Goal: Task Accomplishment & Management: Manage account settings

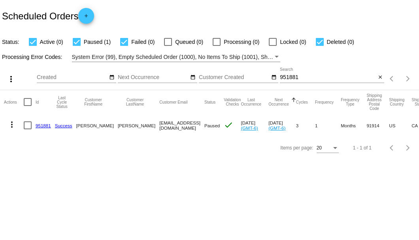
click at [288, 76] on input "951881" at bounding box center [328, 77] width 96 height 6
paste input "[EMAIL_ADDRESS][DOMAIN_NAME]"
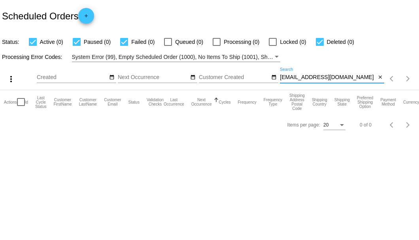
type input "[EMAIL_ADDRESS][DOMAIN_NAME]"
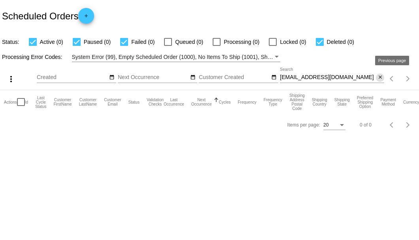
click at [382, 78] on mat-icon "close" at bounding box center [380, 77] width 6 height 6
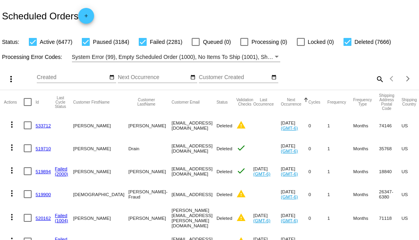
click at [374, 85] on mat-icon "search" at bounding box center [378, 79] width 9 height 12
click at [372, 81] on input "Search" at bounding box center [332, 77] width 104 height 6
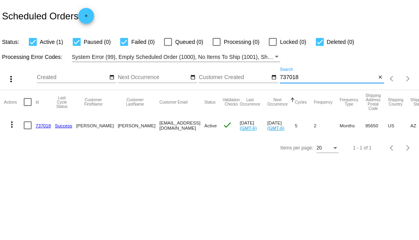
type input "737018"
click at [46, 124] on link "737018" at bounding box center [43, 125] width 15 height 5
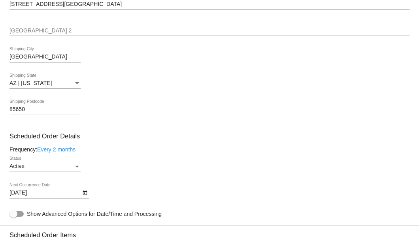
scroll to position [448, 0]
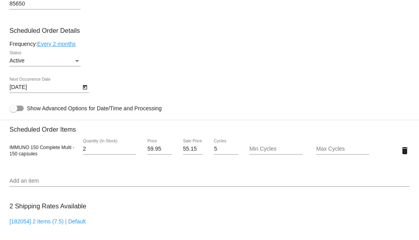
click at [83, 87] on icon "Open calendar" at bounding box center [85, 87] width 4 height 5
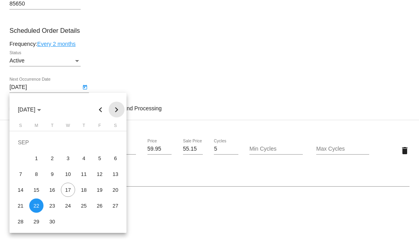
click at [116, 108] on button "Next month" at bounding box center [117, 110] width 16 height 16
click at [68, 190] on div "22" at bounding box center [68, 189] width 14 height 14
type input "10/22/2025"
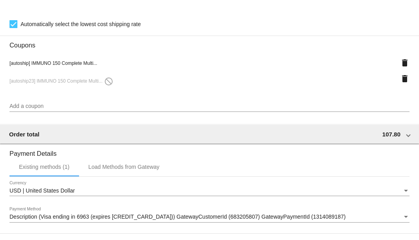
scroll to position [594, 0]
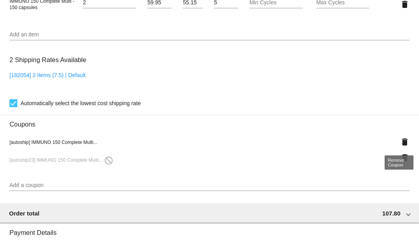
click at [403, 141] on mat-icon "delete" at bounding box center [404, 141] width 9 height 9
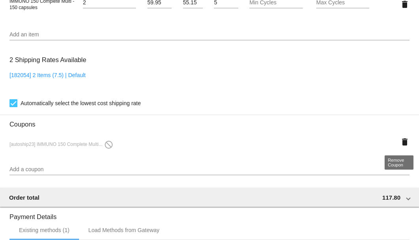
click at [403, 141] on mat-icon "delete" at bounding box center [404, 141] width 9 height 9
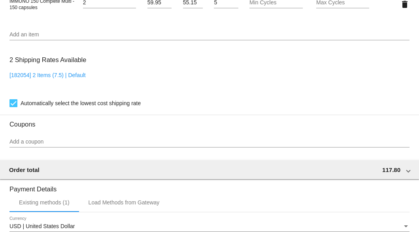
scroll to position [515, 0]
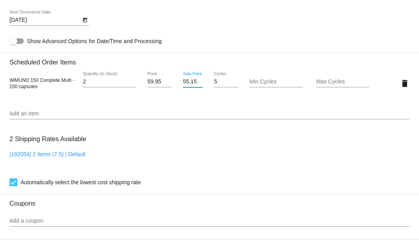
click at [183, 81] on input "55.15" at bounding box center [193, 82] width 20 height 6
click at [181, 108] on mat-card "Customer 5006391: Sherion Klepper sherigale@ymail.com Customer Shipping Enter S…" at bounding box center [209, 64] width 419 height 790
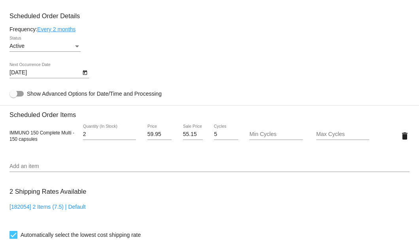
click at [187, 135] on input "55.15" at bounding box center [193, 134] width 20 height 6
type input "54.15"
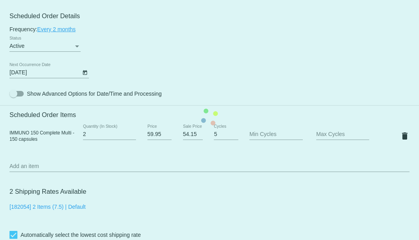
click at [181, 152] on mat-card "Customer 5006391: Sherion Klepper sherigale@ymail.com Customer Shipping Enter S…" at bounding box center [209, 117] width 419 height 790
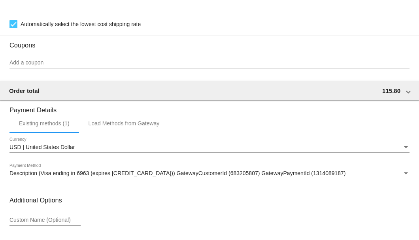
scroll to position [735, 0]
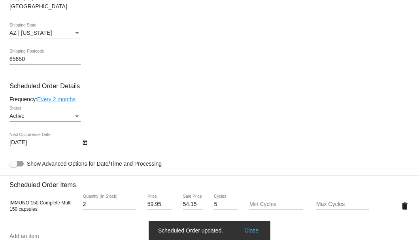
scroll to position [287, 0]
